Goal: Check status: Check status

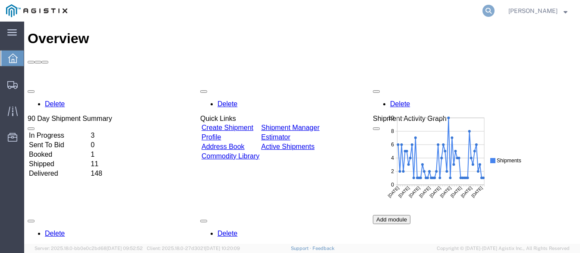
click at [494, 9] on icon at bounding box center [488, 11] width 12 height 12
click at [298, 6] on input "search" at bounding box center [351, 10] width 262 height 21
type input "900246725"
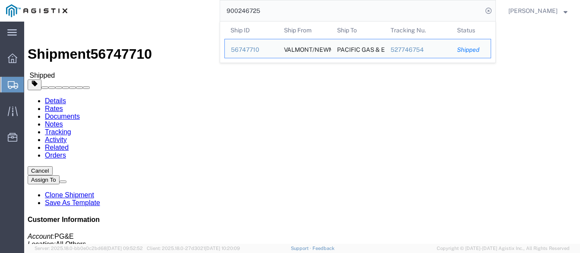
click div "Customer Information Account: PG&E Location: All Others Carrier Information Tra…"
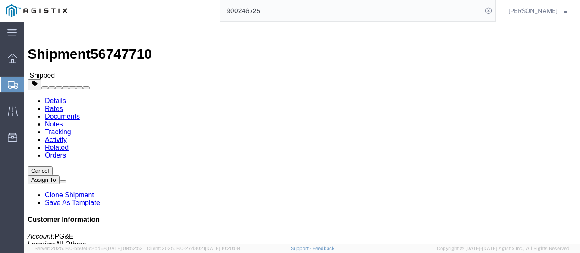
click div "Leg 1 - Truckload Number of trucks: 1"
